Goal: Task Accomplishment & Management: Complete application form

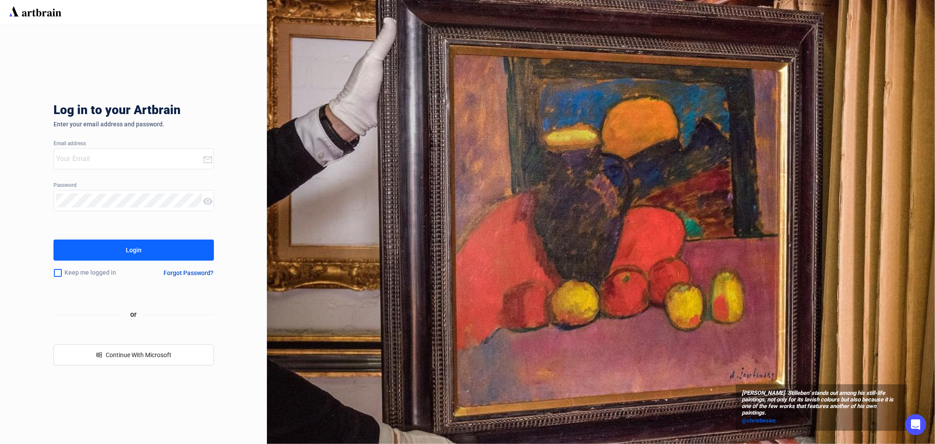
type input "[EMAIL_ADDRESS][PERSON_NAME][DOMAIN_NAME]"
click at [135, 252] on div "Login" at bounding box center [134, 250] width 16 height 14
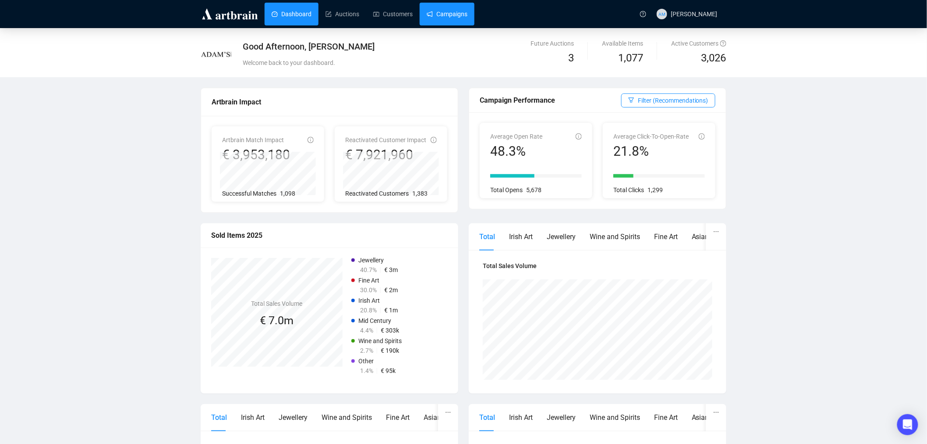
click at [440, 17] on link "Campaigns" at bounding box center [447, 14] width 41 height 23
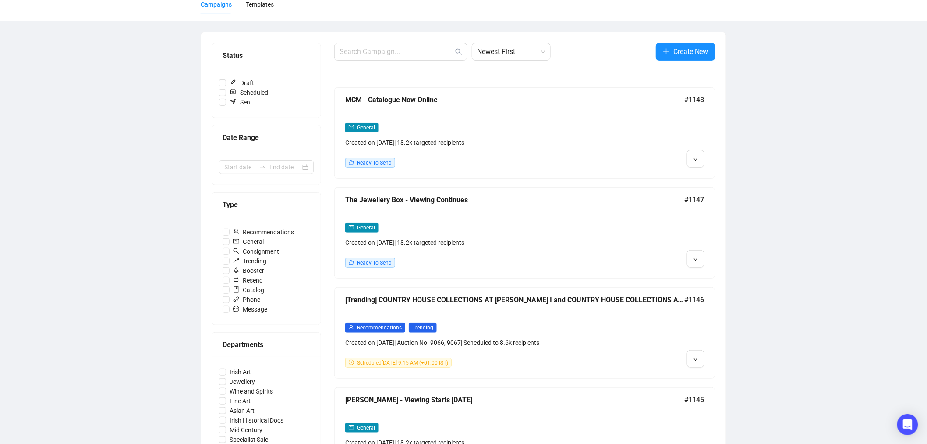
scroll to position [49, 0]
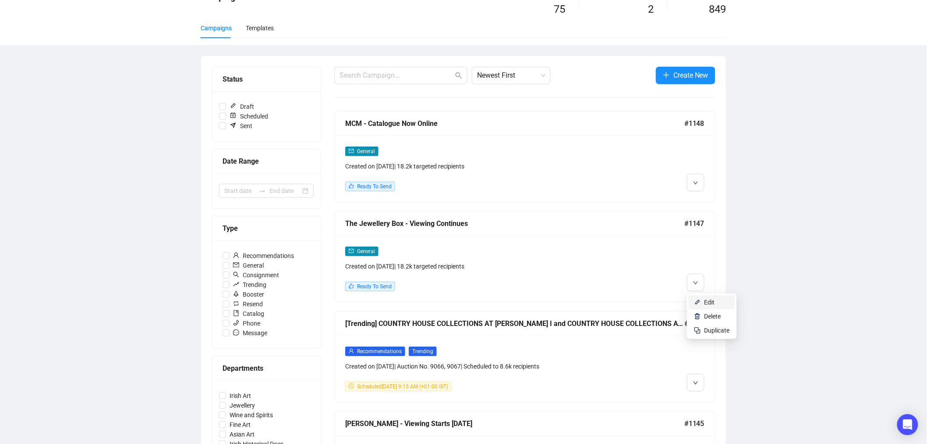
click at [707, 302] on span "Edit" at bounding box center [710, 301] width 11 height 7
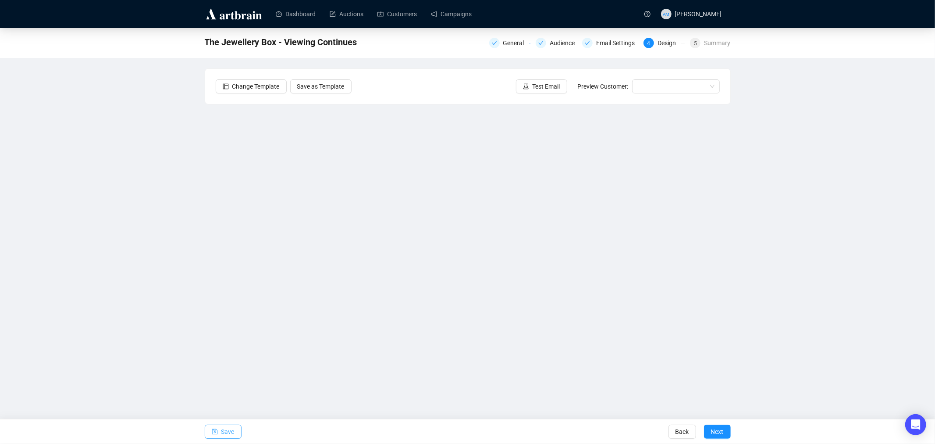
click at [217, 428] on icon "save" at bounding box center [215, 431] width 6 height 6
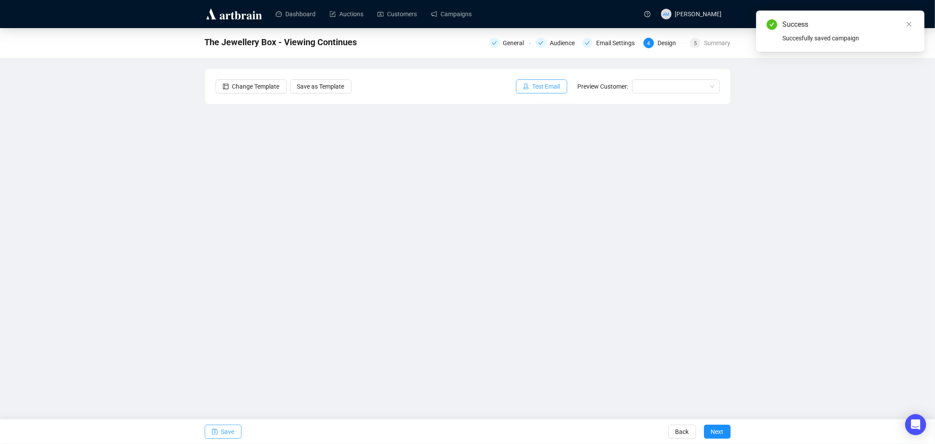
click at [536, 91] on span "Test Email" at bounding box center [547, 87] width 28 height 10
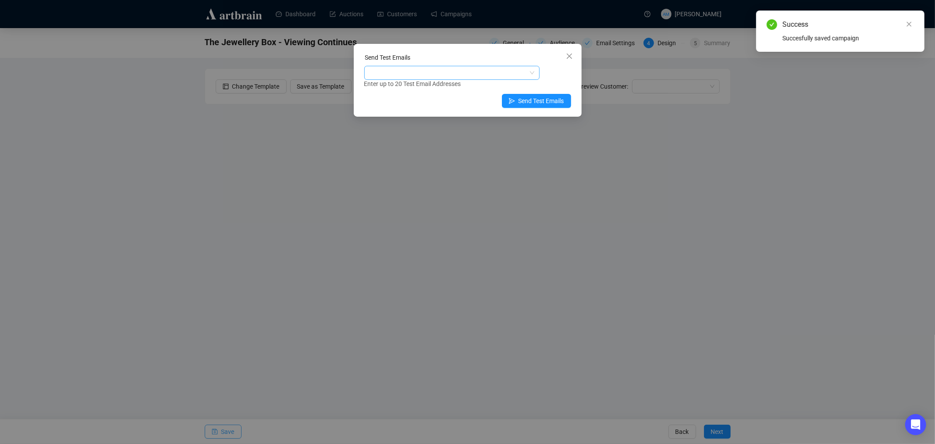
click at [430, 70] on div at bounding box center [447, 73] width 163 height 12
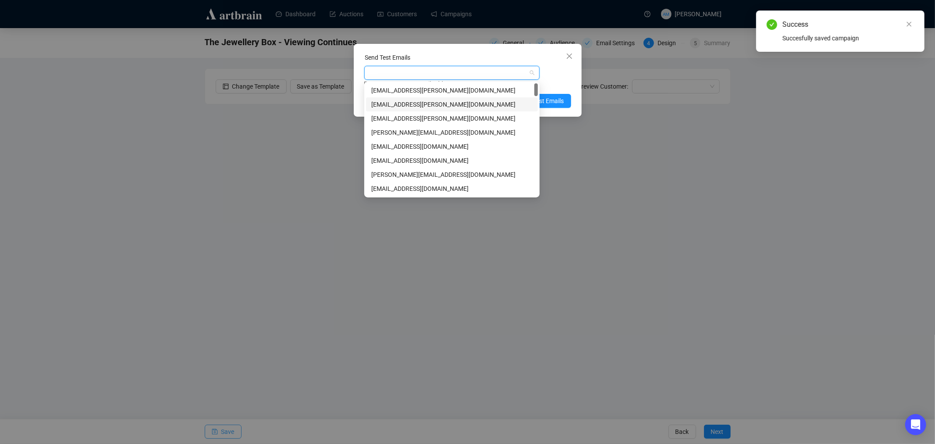
click at [440, 106] on div "[EMAIL_ADDRESS][PERSON_NAME][DOMAIN_NAME]" at bounding box center [451, 104] width 161 height 10
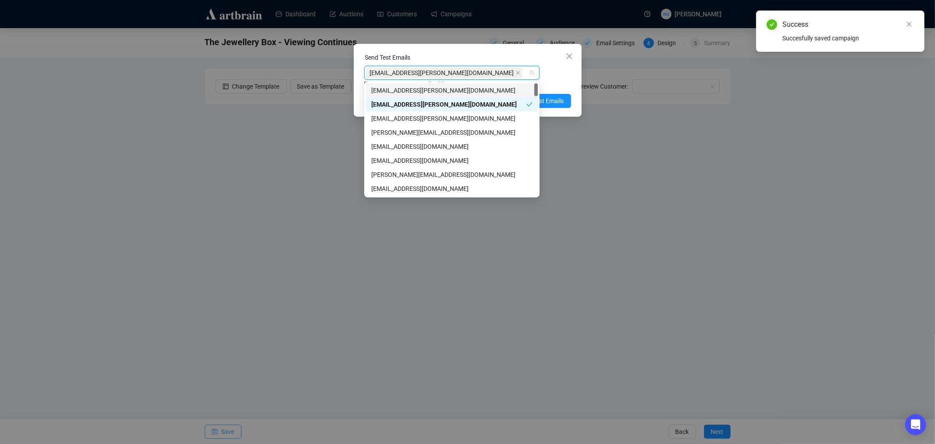
click at [549, 84] on div "Enter up to 20 Test Email Addresses" at bounding box center [467, 84] width 207 height 10
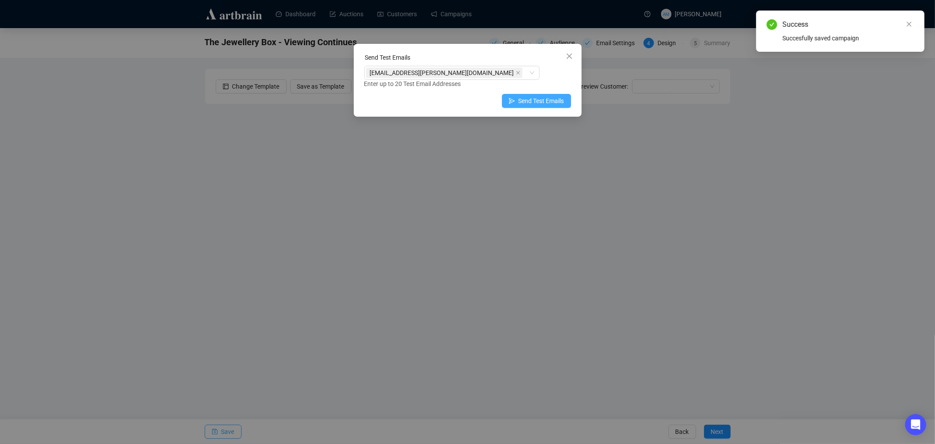
click at [542, 101] on span "Send Test Emails" at bounding box center [541, 101] width 46 height 10
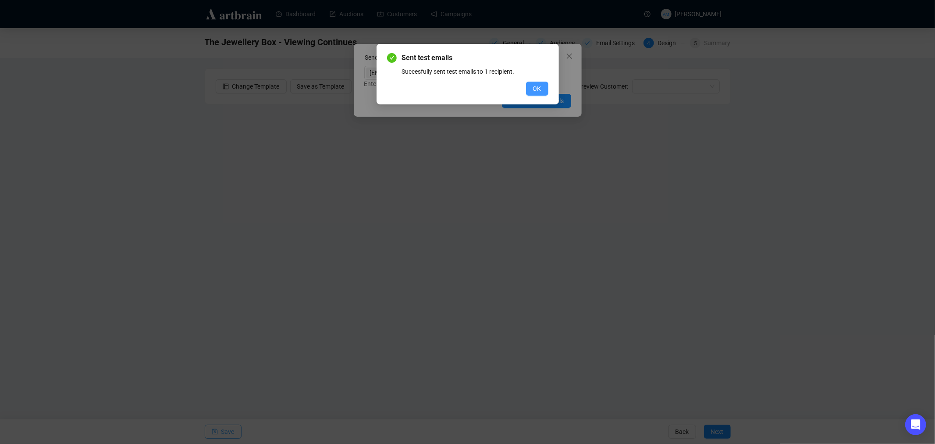
click at [532, 88] on button "OK" at bounding box center [537, 89] width 22 height 14
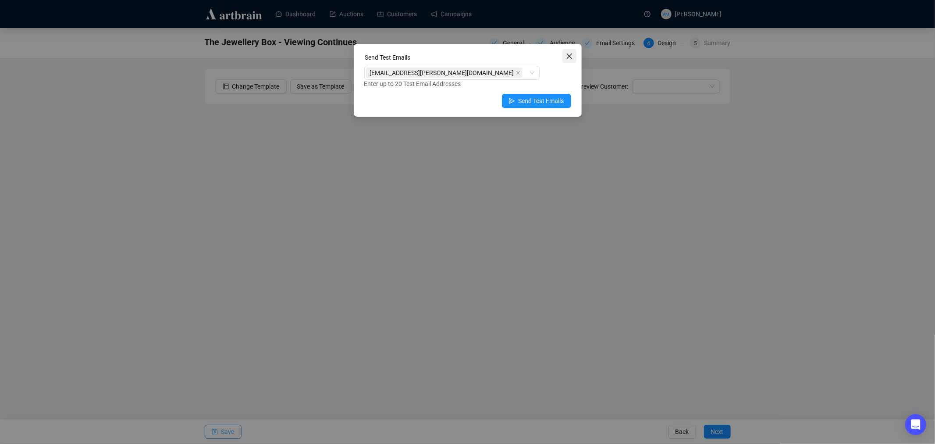
click at [570, 56] on icon "close" at bounding box center [568, 55] width 5 height 5
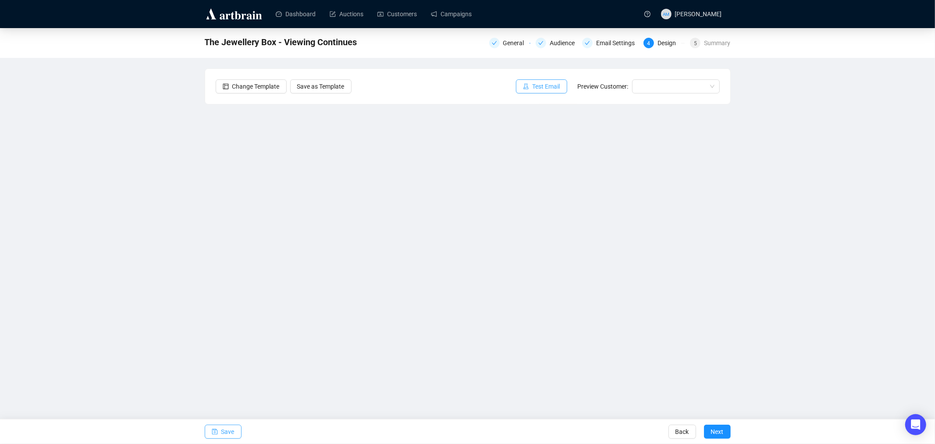
click at [537, 85] on span "Test Email" at bounding box center [547, 87] width 28 height 10
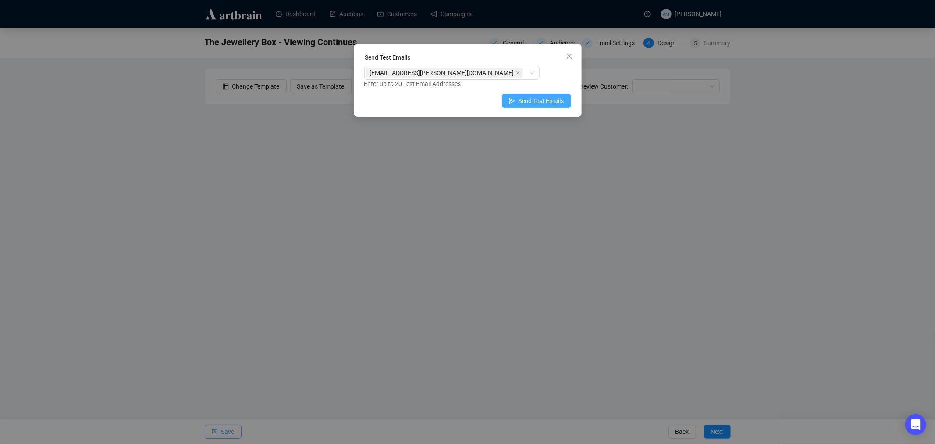
click at [523, 101] on span "Send Test Emails" at bounding box center [541, 101] width 46 height 10
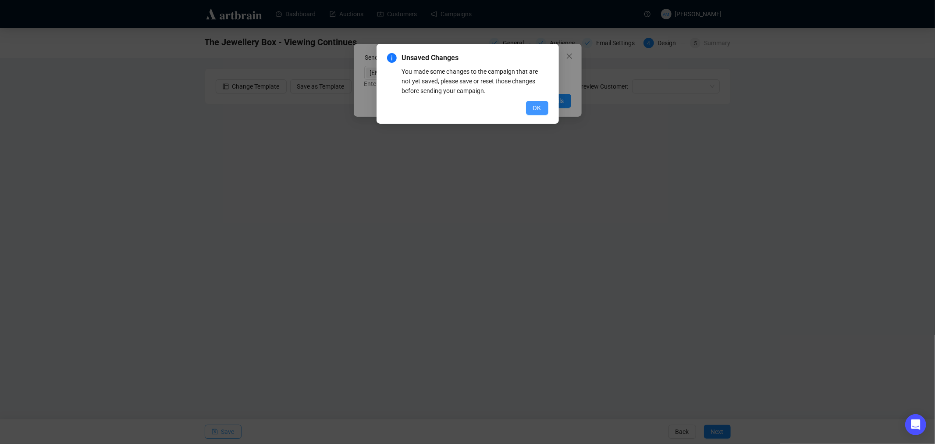
click at [538, 108] on span "OK" at bounding box center [537, 108] width 8 height 10
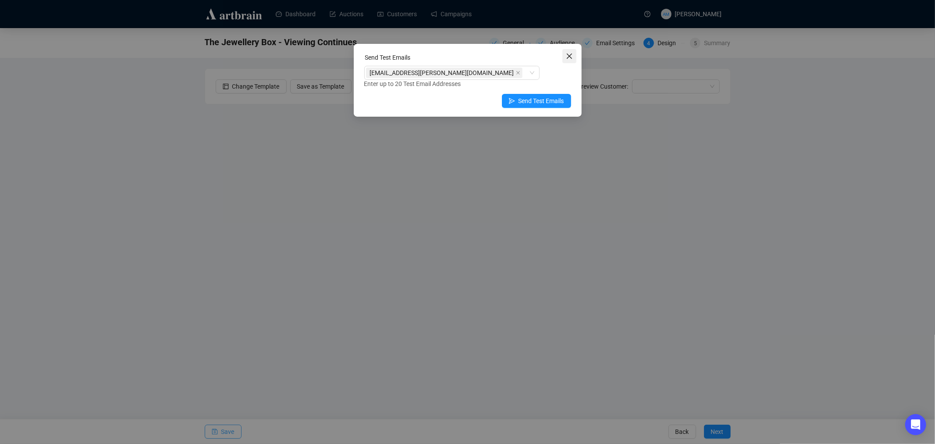
click at [572, 54] on icon "close" at bounding box center [569, 56] width 7 height 7
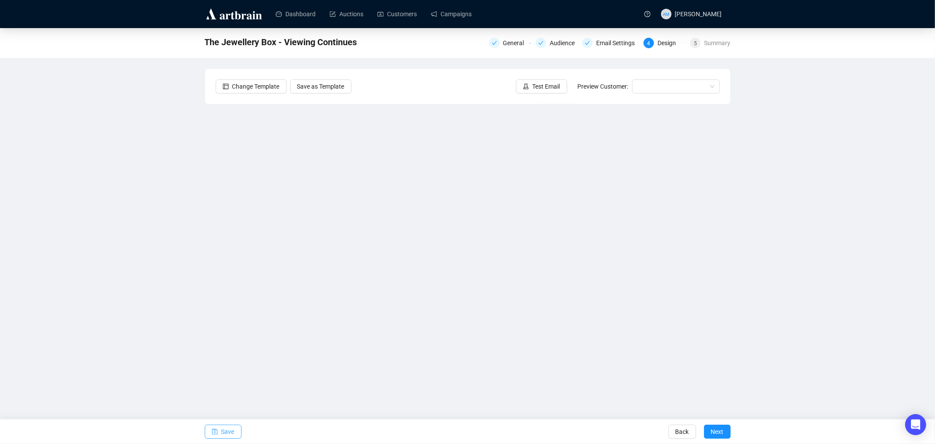
click at [228, 427] on span "Save" at bounding box center [227, 431] width 13 height 25
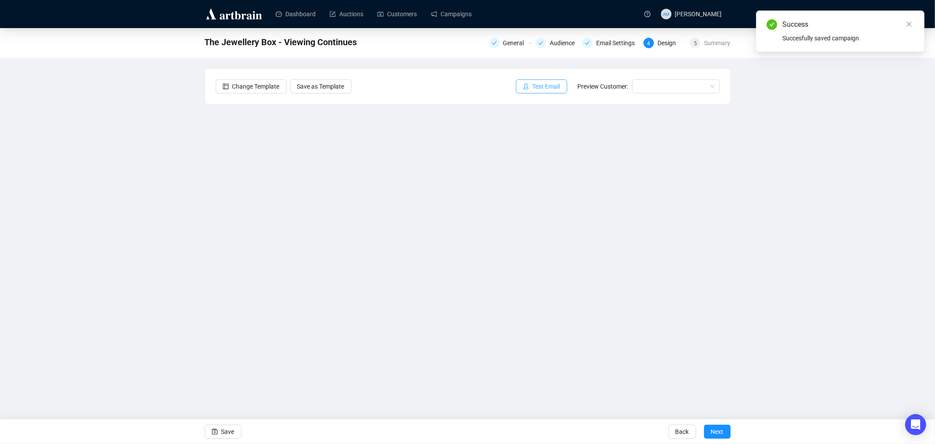
click at [528, 88] on icon "experiment" at bounding box center [525, 86] width 5 height 6
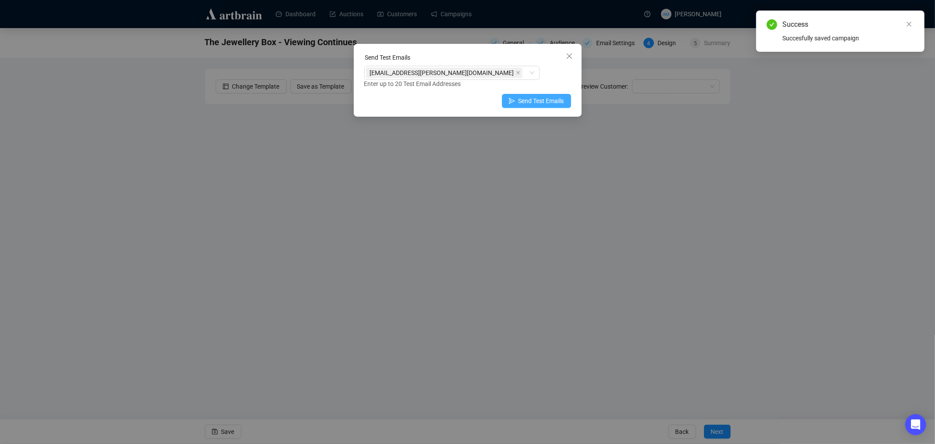
click at [514, 96] on span "button" at bounding box center [512, 101] width 6 height 10
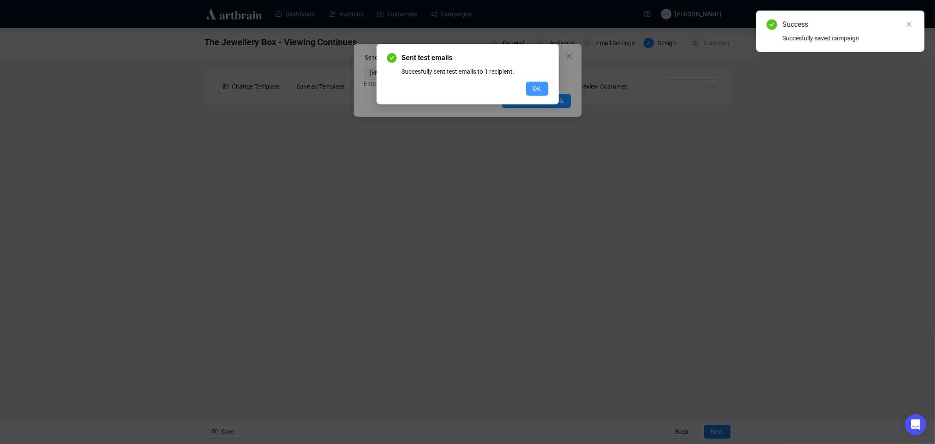
click at [531, 89] on button "OK" at bounding box center [537, 89] width 22 height 14
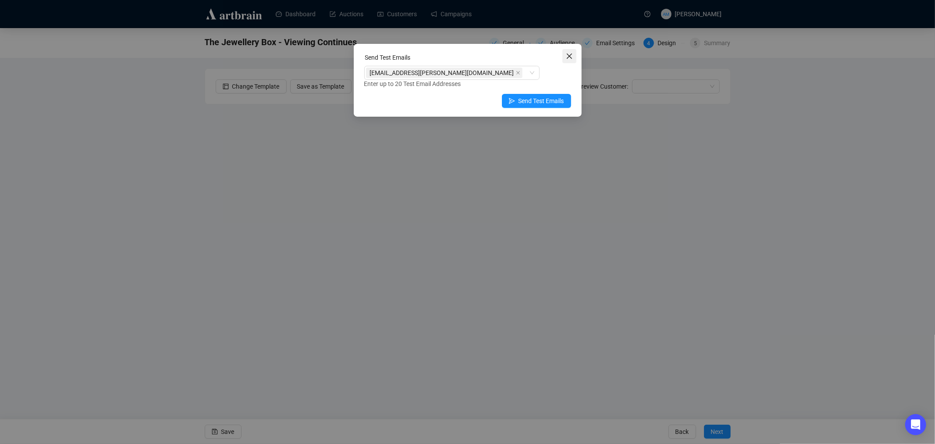
click at [568, 60] on button "Close" at bounding box center [569, 56] width 14 height 14
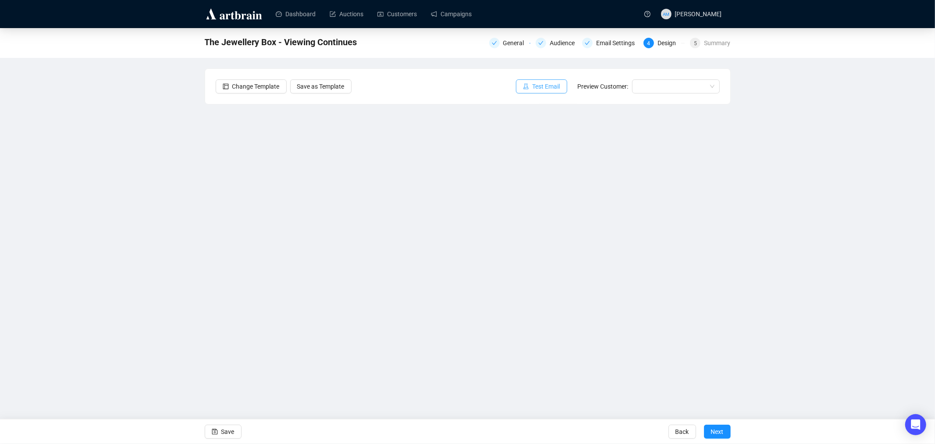
click at [542, 87] on span "Test Email" at bounding box center [547, 87] width 28 height 10
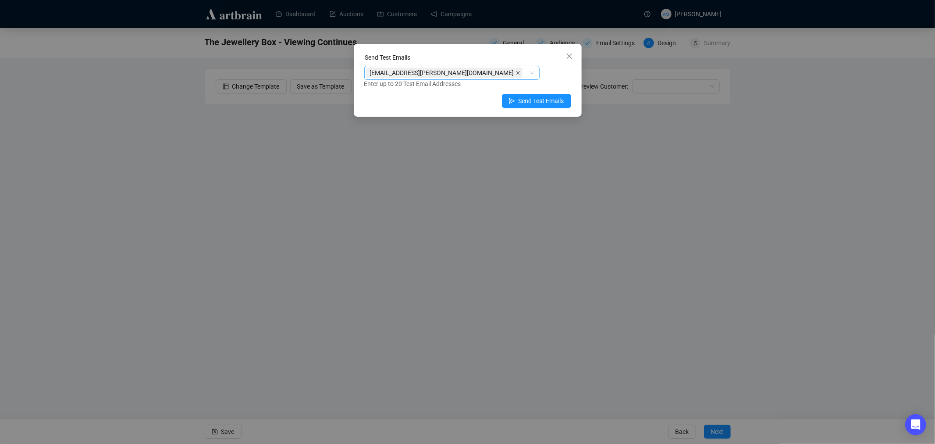
click at [516, 72] on icon "close" at bounding box center [518, 73] width 4 height 4
click at [440, 73] on div at bounding box center [447, 73] width 163 height 12
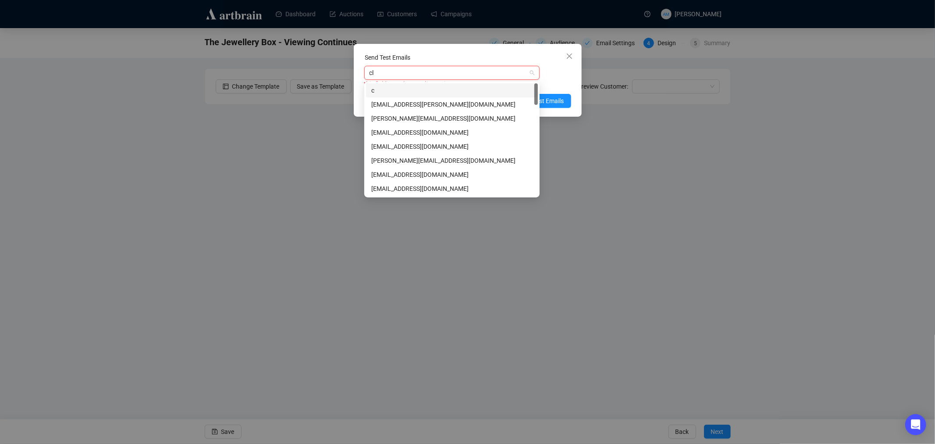
type input "cla"
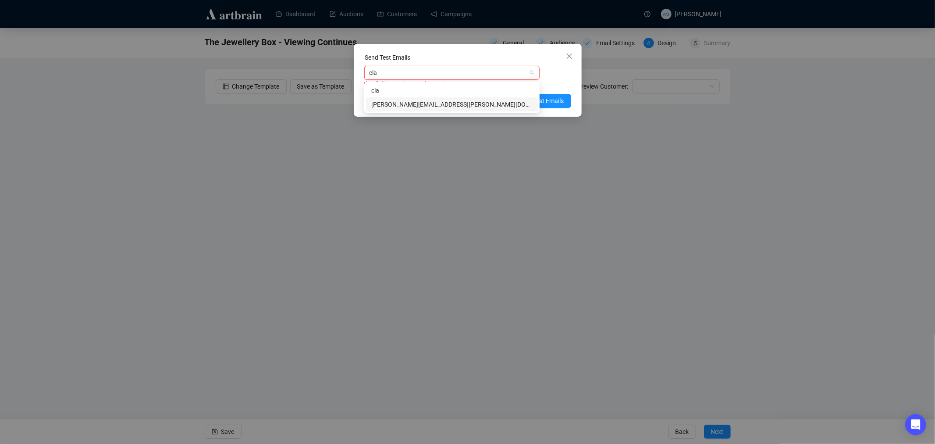
click at [452, 103] on div "[PERSON_NAME][EMAIL_ADDRESS][PERSON_NAME][DOMAIN_NAME]" at bounding box center [451, 104] width 161 height 10
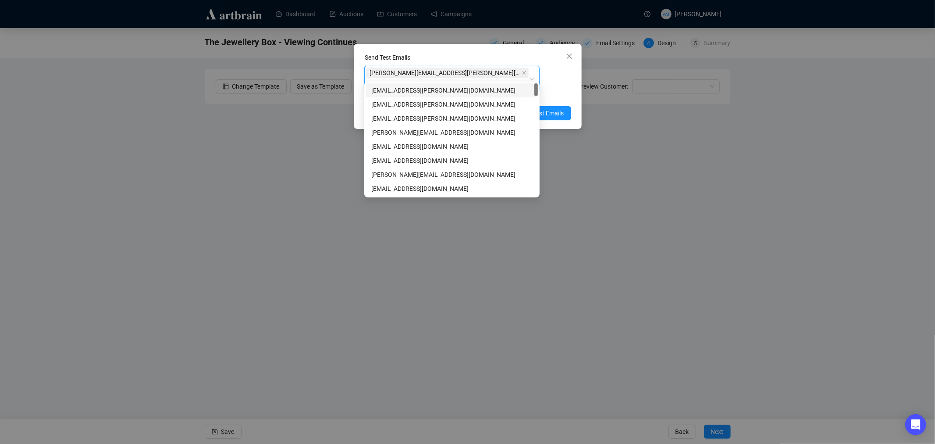
click at [559, 75] on div "[PERSON_NAME][EMAIL_ADDRESS][PERSON_NAME][DOMAIN_NAME] [PERSON_NAME][EMAIL_ADDR…" at bounding box center [467, 83] width 207 height 35
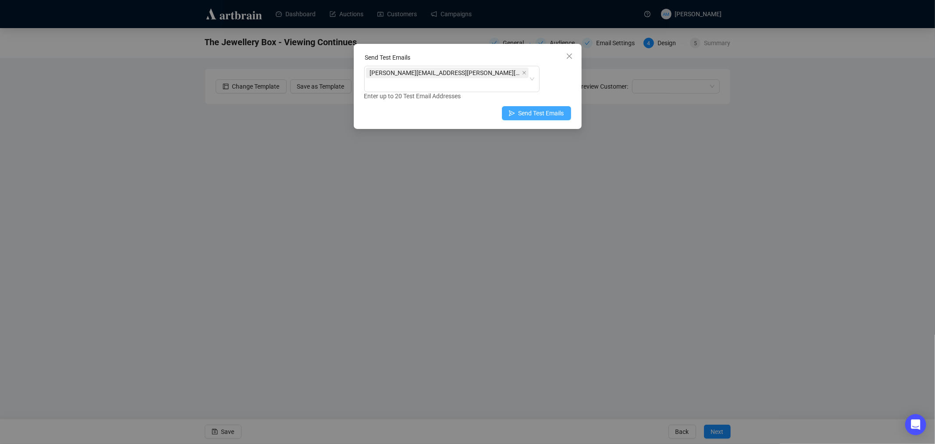
click at [536, 108] on span "Send Test Emails" at bounding box center [541, 113] width 46 height 10
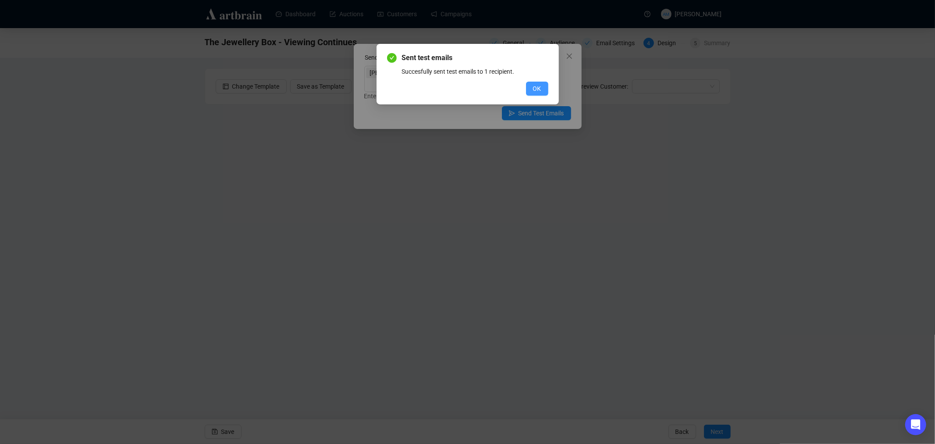
click at [535, 88] on span "OK" at bounding box center [537, 89] width 8 height 10
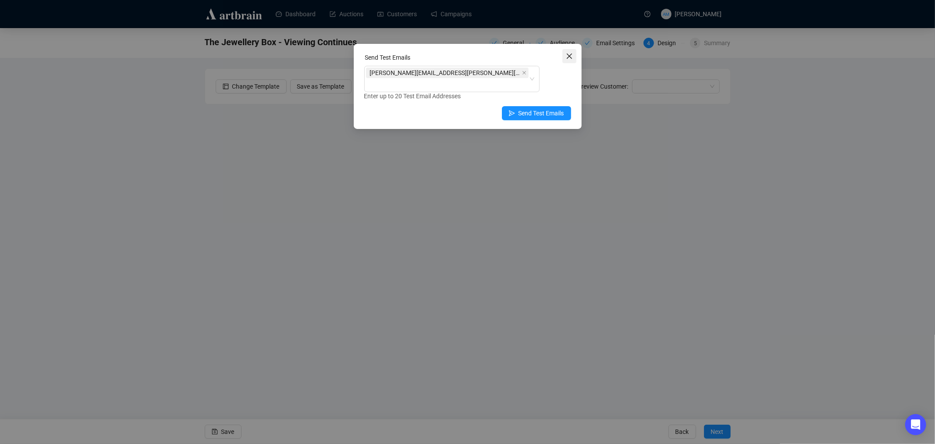
click at [566, 59] on icon "close" at bounding box center [569, 56] width 7 height 7
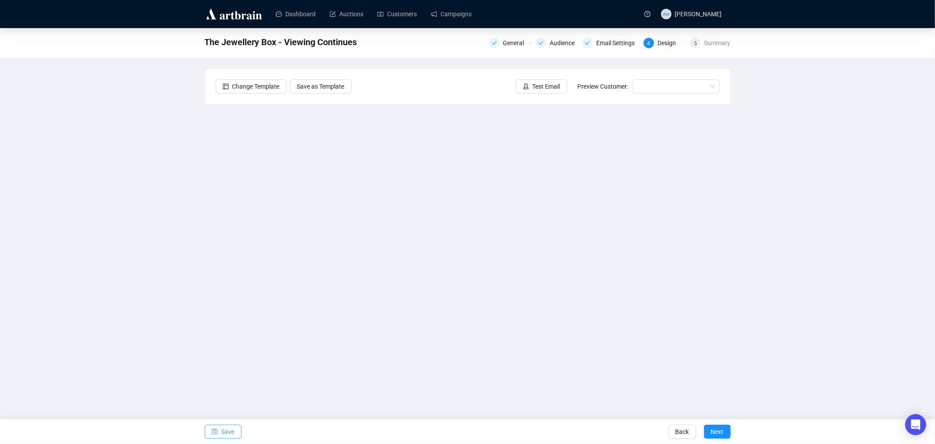
click at [227, 431] on span "Save" at bounding box center [227, 431] width 13 height 25
click at [450, 20] on link "Campaigns" at bounding box center [451, 14] width 41 height 23
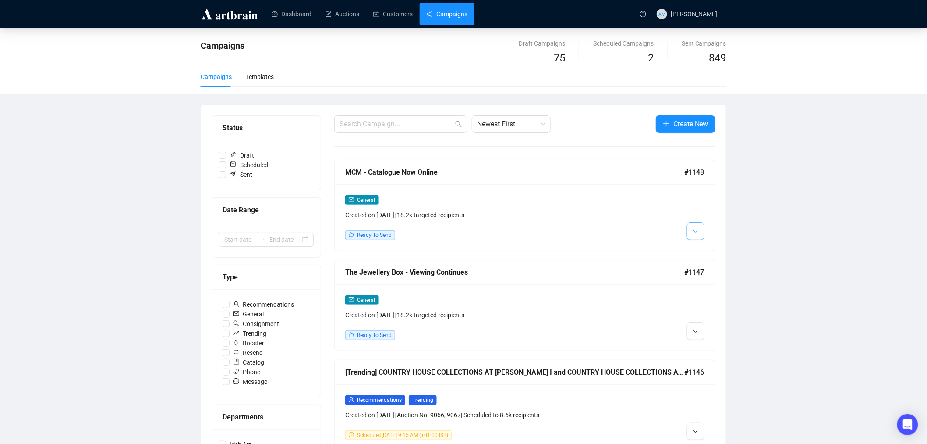
click at [693, 227] on span "button" at bounding box center [695, 230] width 5 height 11
click at [703, 249] on li "Edit" at bounding box center [712, 251] width 46 height 14
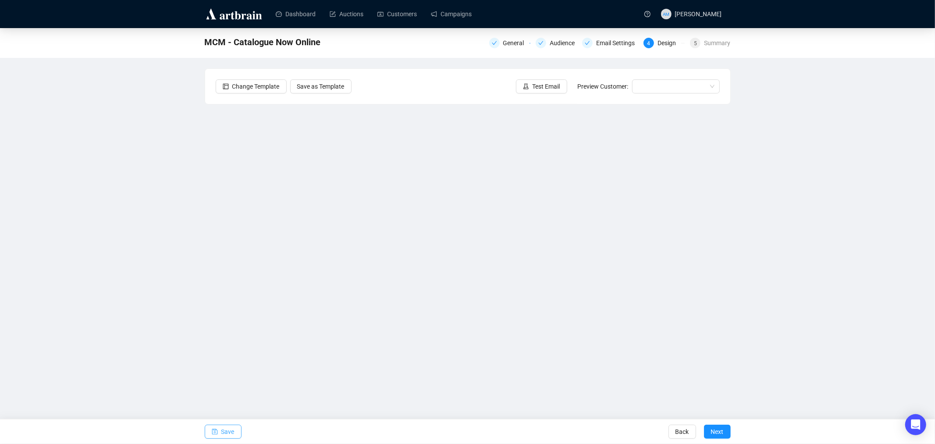
click at [231, 430] on span "Save" at bounding box center [227, 431] width 13 height 25
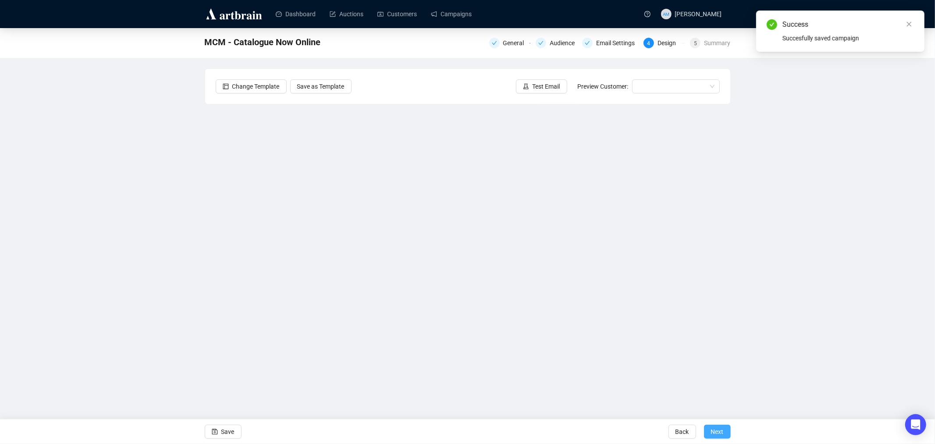
click at [719, 428] on span "Next" at bounding box center [717, 431] width 13 height 25
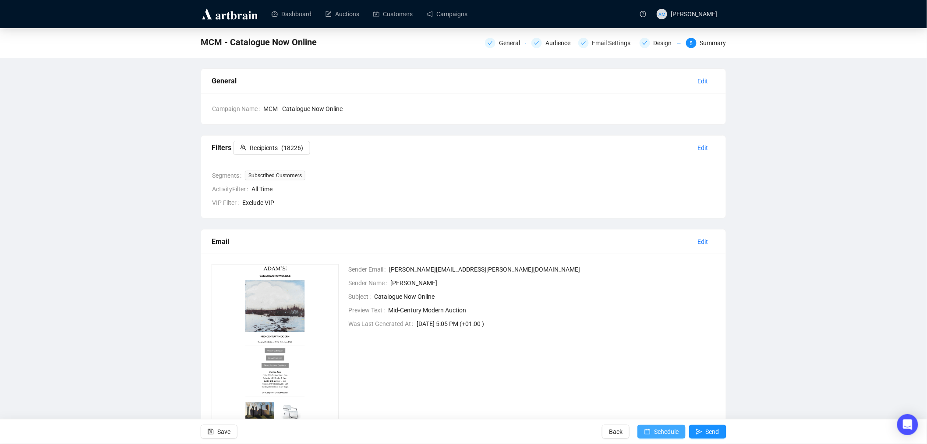
click at [661, 431] on span "Schedule" at bounding box center [666, 431] width 25 height 25
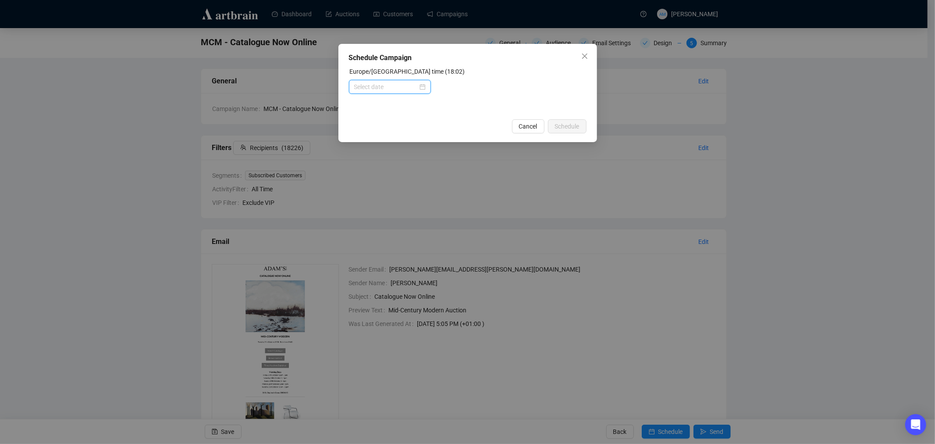
click at [418, 89] on input at bounding box center [386, 87] width 64 height 10
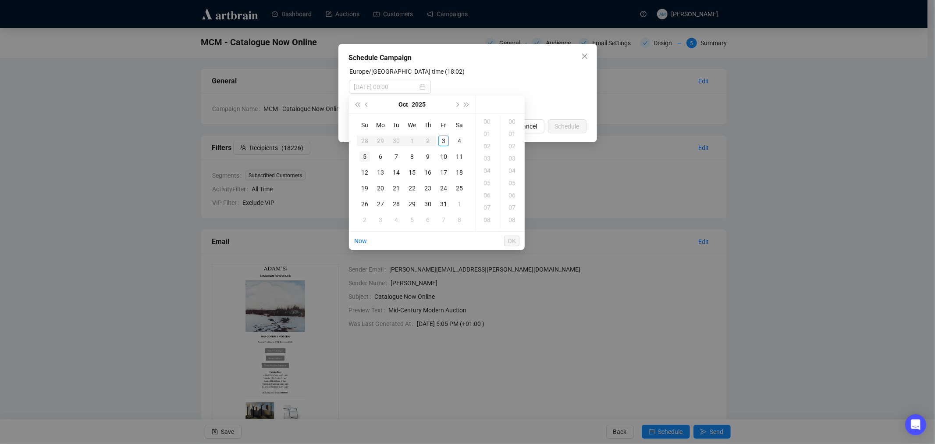
click at [362, 158] on div "5" at bounding box center [364, 156] width 11 height 11
click at [486, 194] on div "06" at bounding box center [487, 195] width 21 height 12
click at [511, 239] on span "OK" at bounding box center [512, 240] width 8 height 17
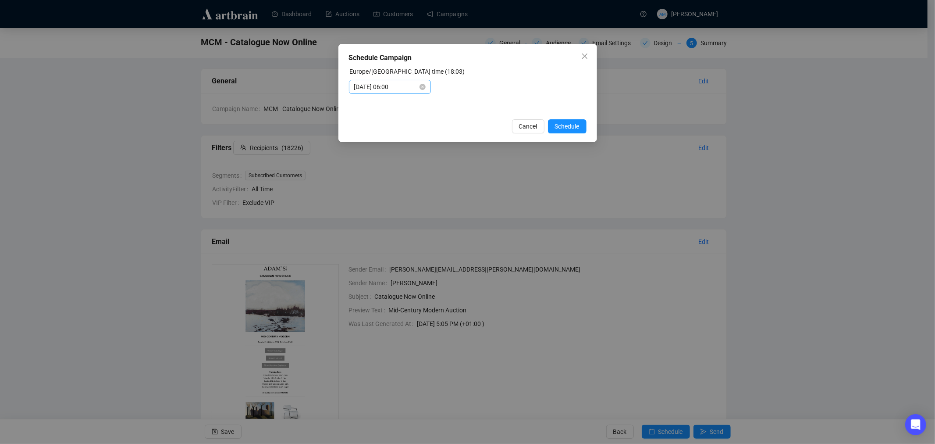
click at [427, 87] on div "[DATE] 06:00" at bounding box center [390, 87] width 82 height 14
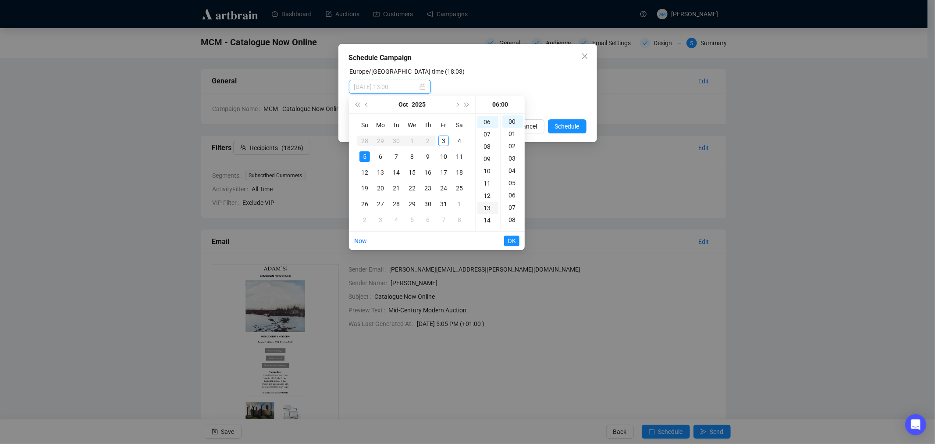
scroll to position [122, 0]
click at [487, 171] on div "18" at bounding box center [487, 171] width 21 height 12
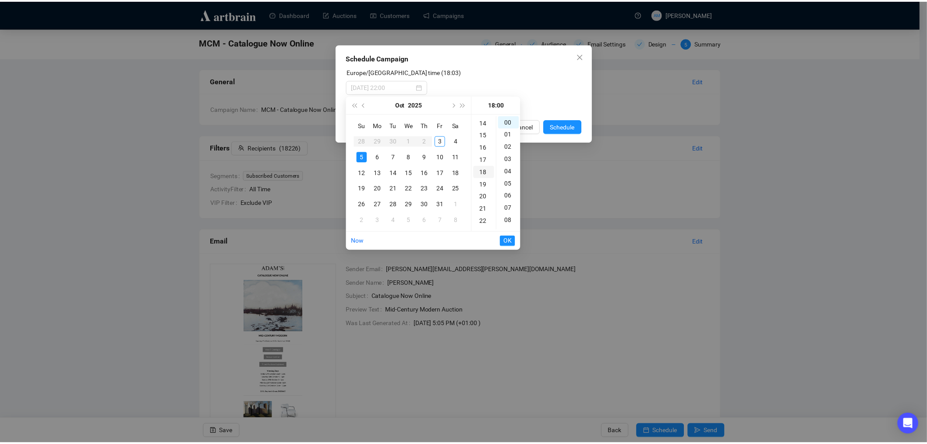
scroll to position [221, 0]
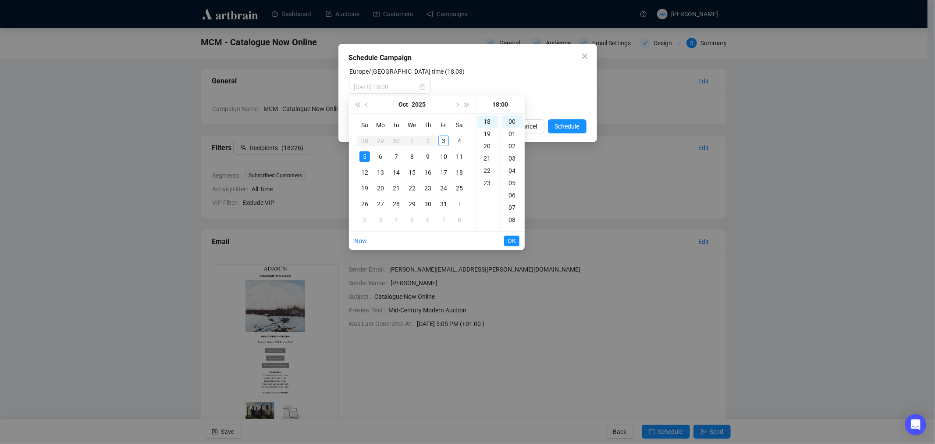
type input "[DATE] 18:00"
click at [509, 240] on span "OK" at bounding box center [512, 240] width 8 height 17
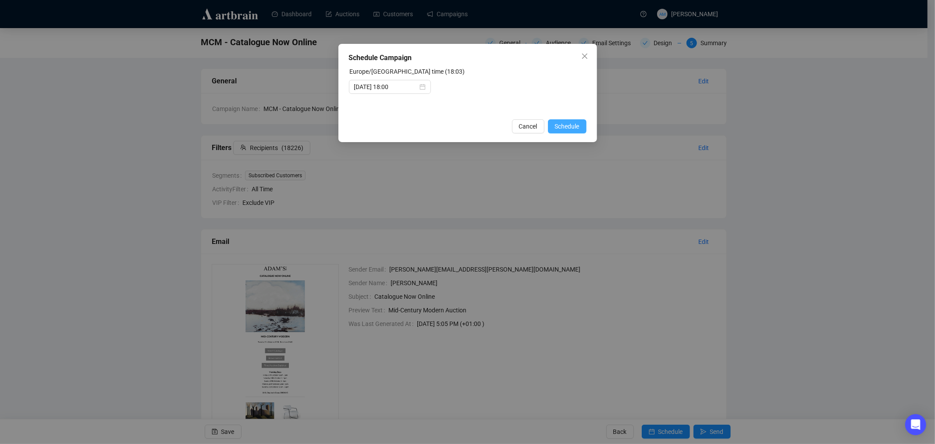
click at [569, 124] on span "Schedule" at bounding box center [567, 126] width 25 height 10
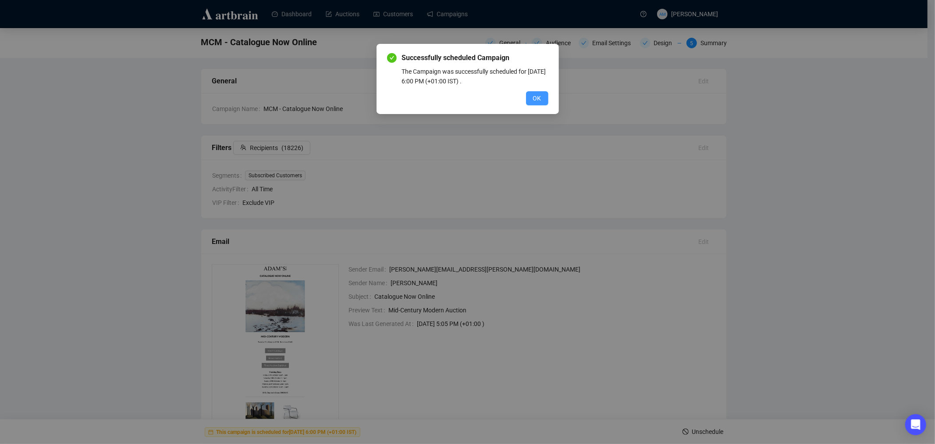
click at [538, 103] on span "OK" at bounding box center [537, 98] width 8 height 10
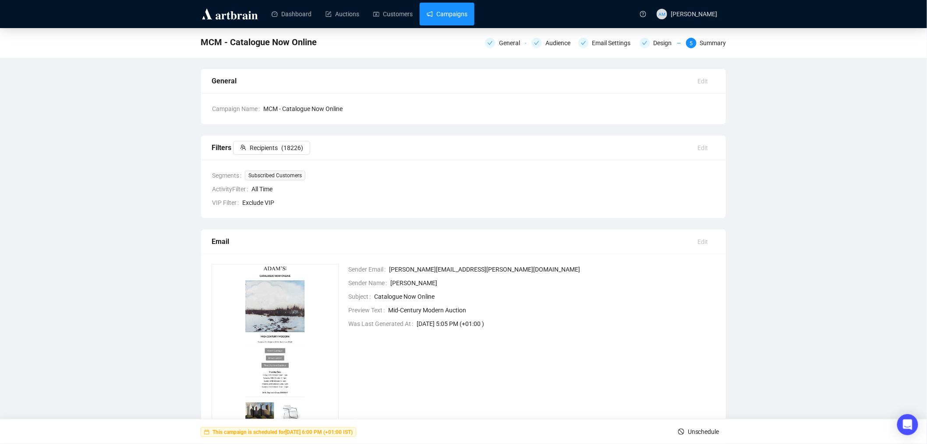
click at [460, 14] on link "Campaigns" at bounding box center [447, 14] width 41 height 23
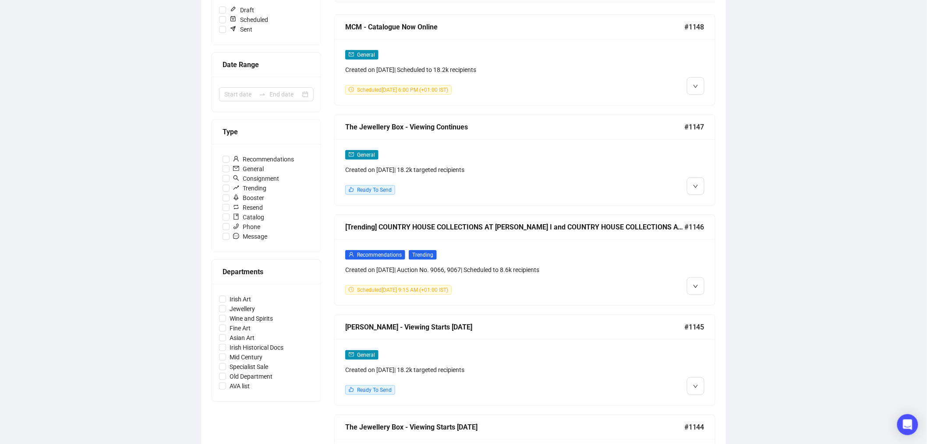
scroll to position [49, 0]
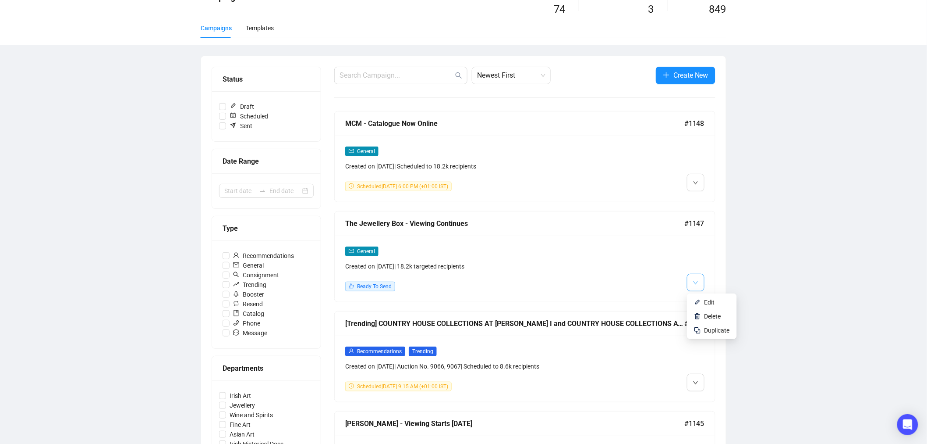
click at [695, 284] on icon "down" at bounding box center [695, 282] width 5 height 5
click at [707, 300] on span "Edit" at bounding box center [710, 301] width 11 height 7
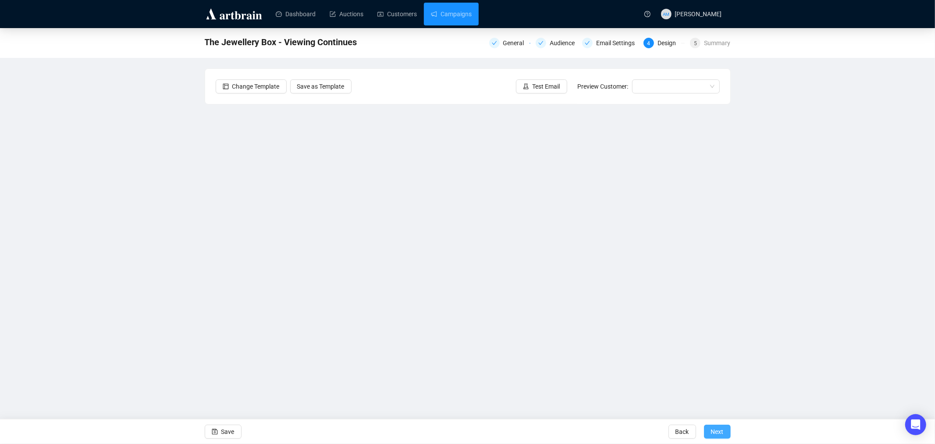
click at [722, 431] on span "Next" at bounding box center [717, 431] width 13 height 25
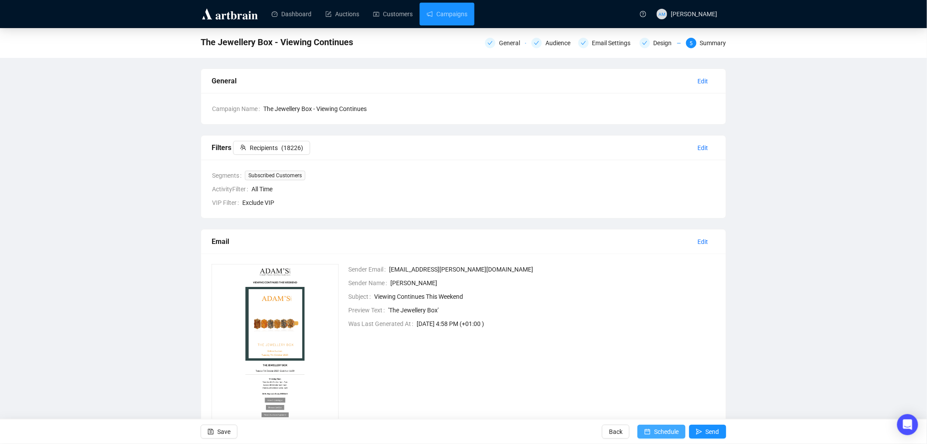
click at [659, 431] on span "Schedule" at bounding box center [666, 431] width 25 height 25
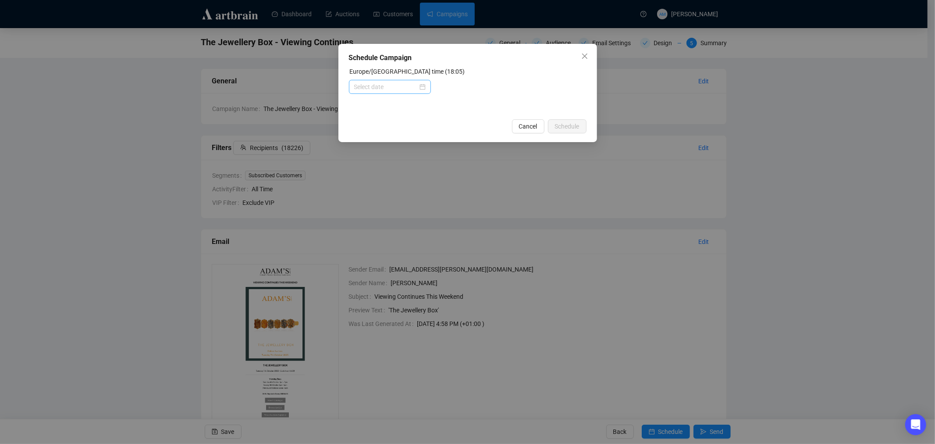
click at [421, 88] on div at bounding box center [389, 87] width 71 height 10
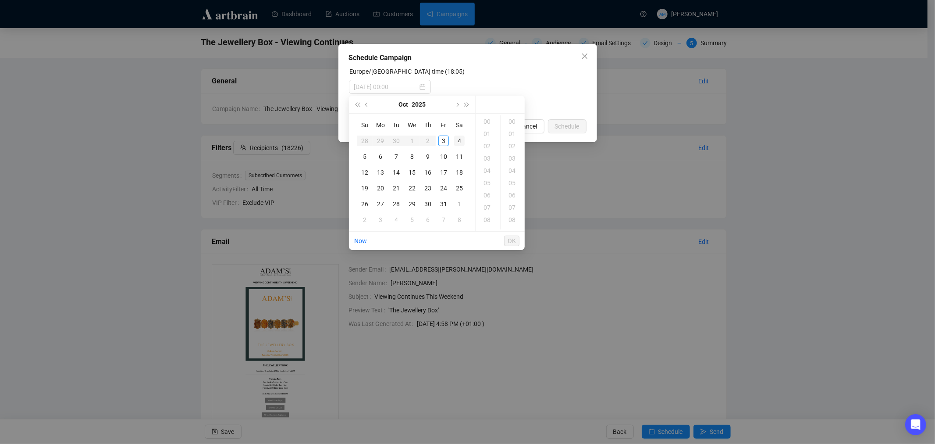
click at [457, 141] on div "4" at bounding box center [459, 140] width 11 height 11
click at [489, 133] on div "09" at bounding box center [487, 134] width 21 height 12
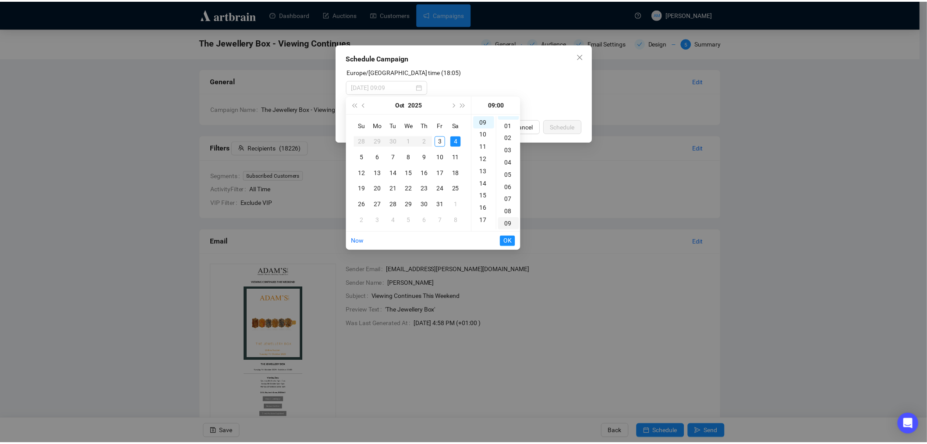
scroll to position [0, 0]
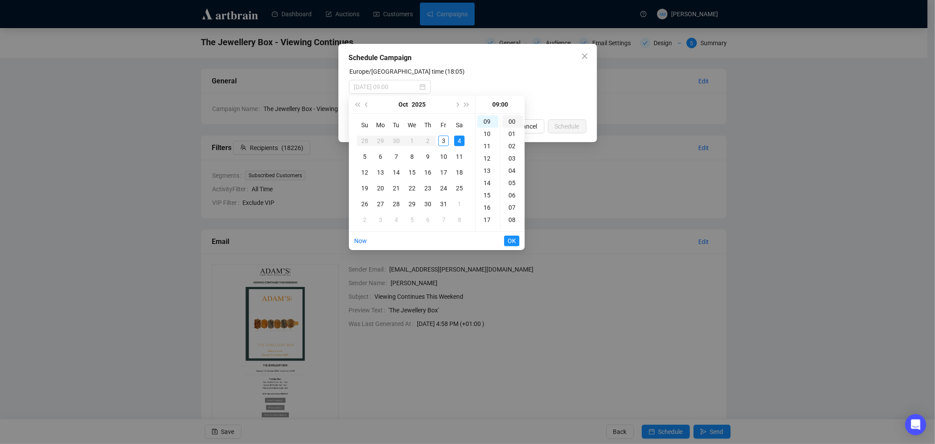
click at [510, 121] on div "00" at bounding box center [512, 121] width 21 height 12
type input "[DATE] 09:00"
click at [510, 239] on span "OK" at bounding box center [512, 240] width 8 height 17
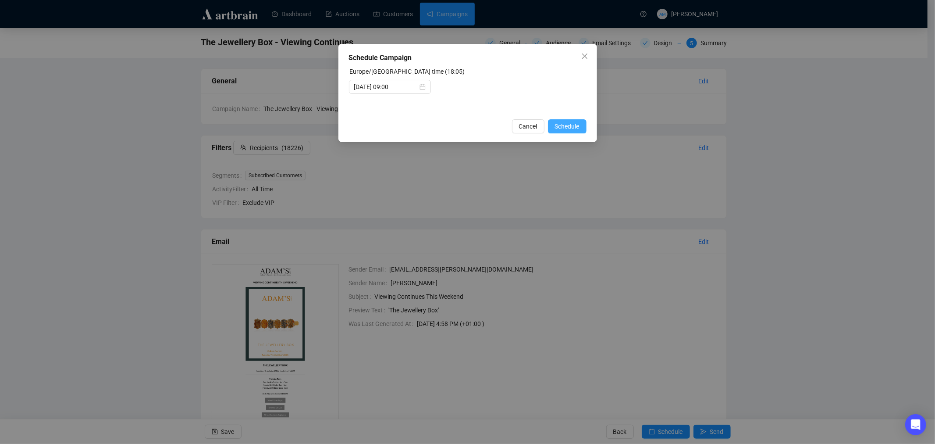
click at [574, 126] on span "Schedule" at bounding box center [567, 126] width 25 height 10
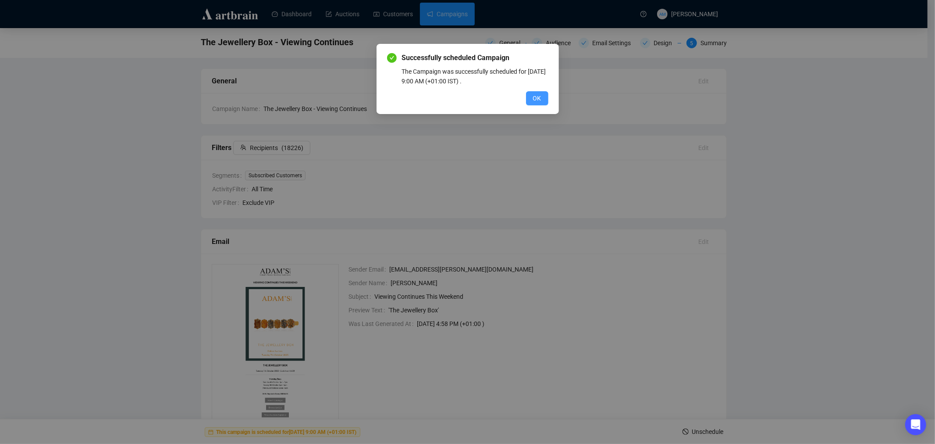
click at [534, 102] on span "OK" at bounding box center [537, 98] width 8 height 10
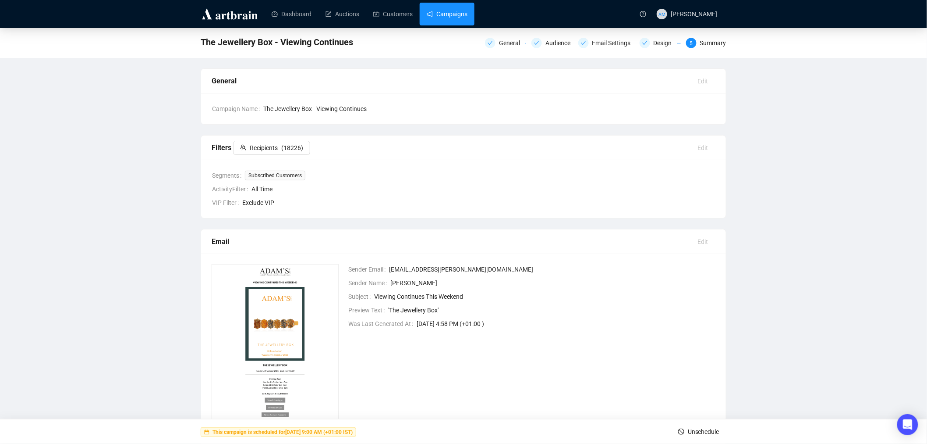
click at [445, 19] on link "Campaigns" at bounding box center [447, 14] width 41 height 23
